Goal: Transaction & Acquisition: Purchase product/service

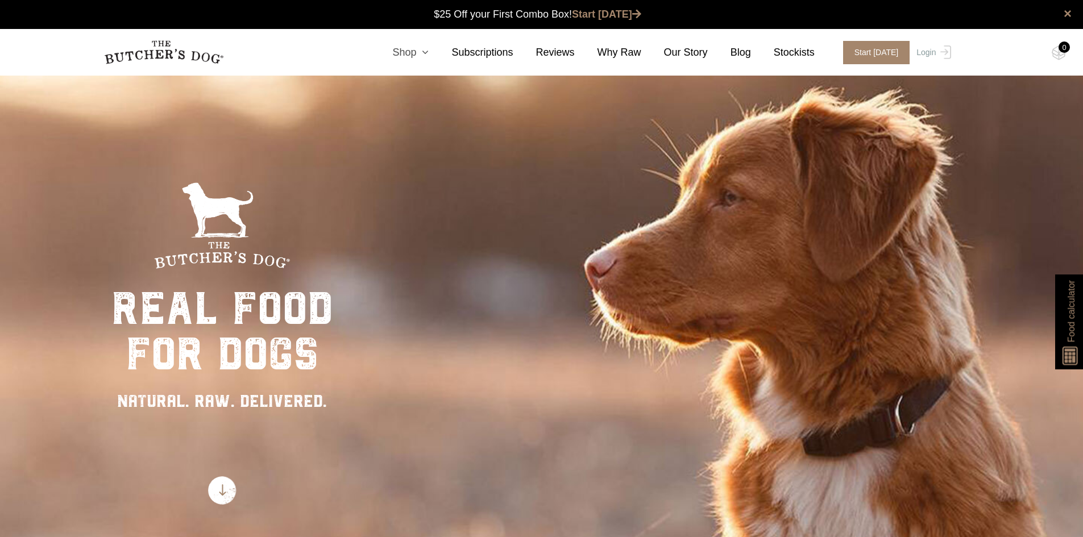
click at [429, 54] on icon at bounding box center [422, 52] width 13 height 10
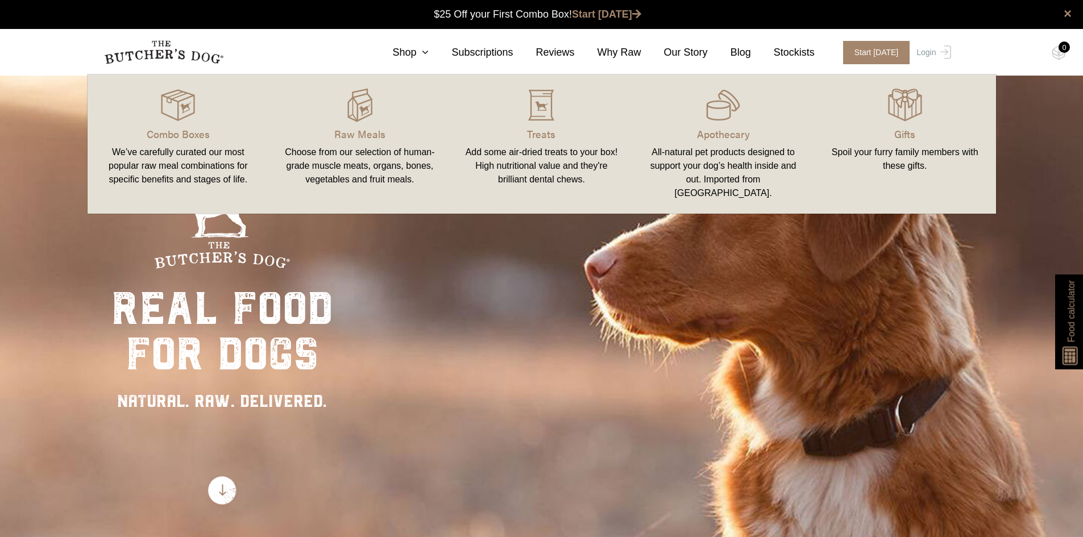
click at [194, 151] on div "We’ve carefully curated our most popular raw meal combinations for specific ben…" at bounding box center [178, 166] width 155 height 41
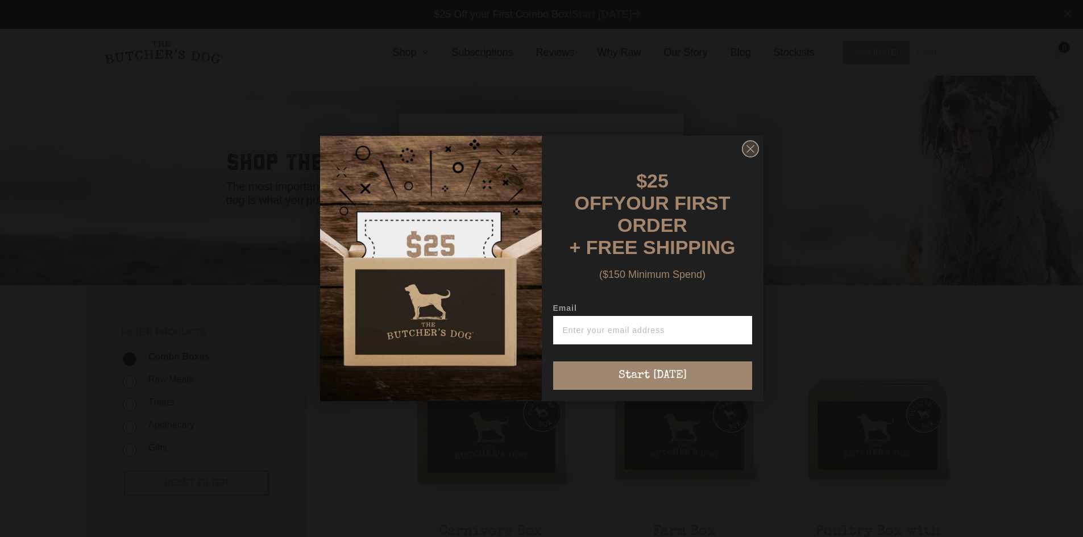
click at [742, 156] on icon "Close dialog" at bounding box center [750, 148] width 17 height 17
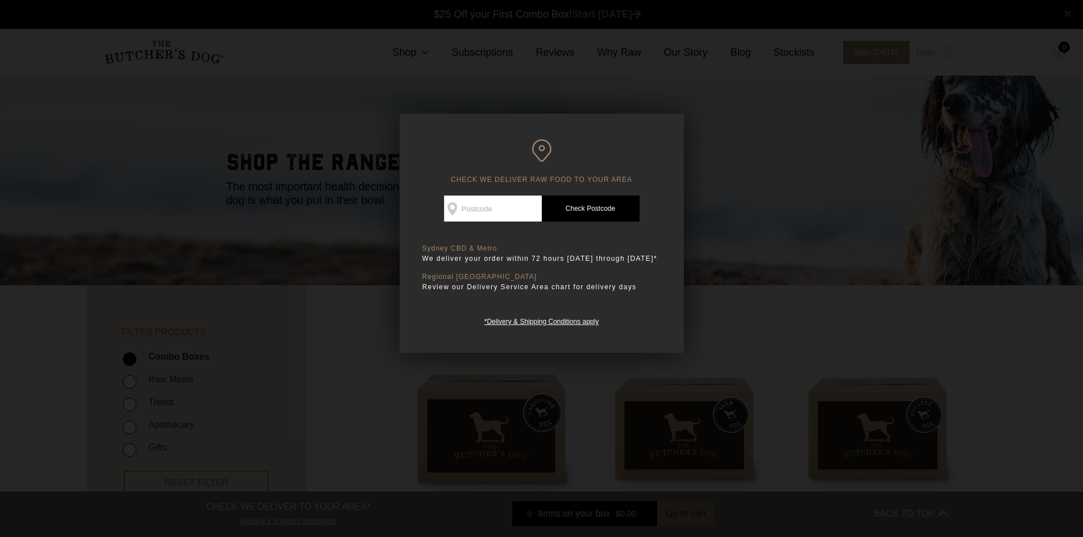
click at [504, 206] on input "Check Availability At" at bounding box center [493, 209] width 98 height 26
type input "3018"
click at [581, 208] on link "Check Postcode" at bounding box center [591, 209] width 98 height 26
